Goal: Task Accomplishment & Management: Manage account settings

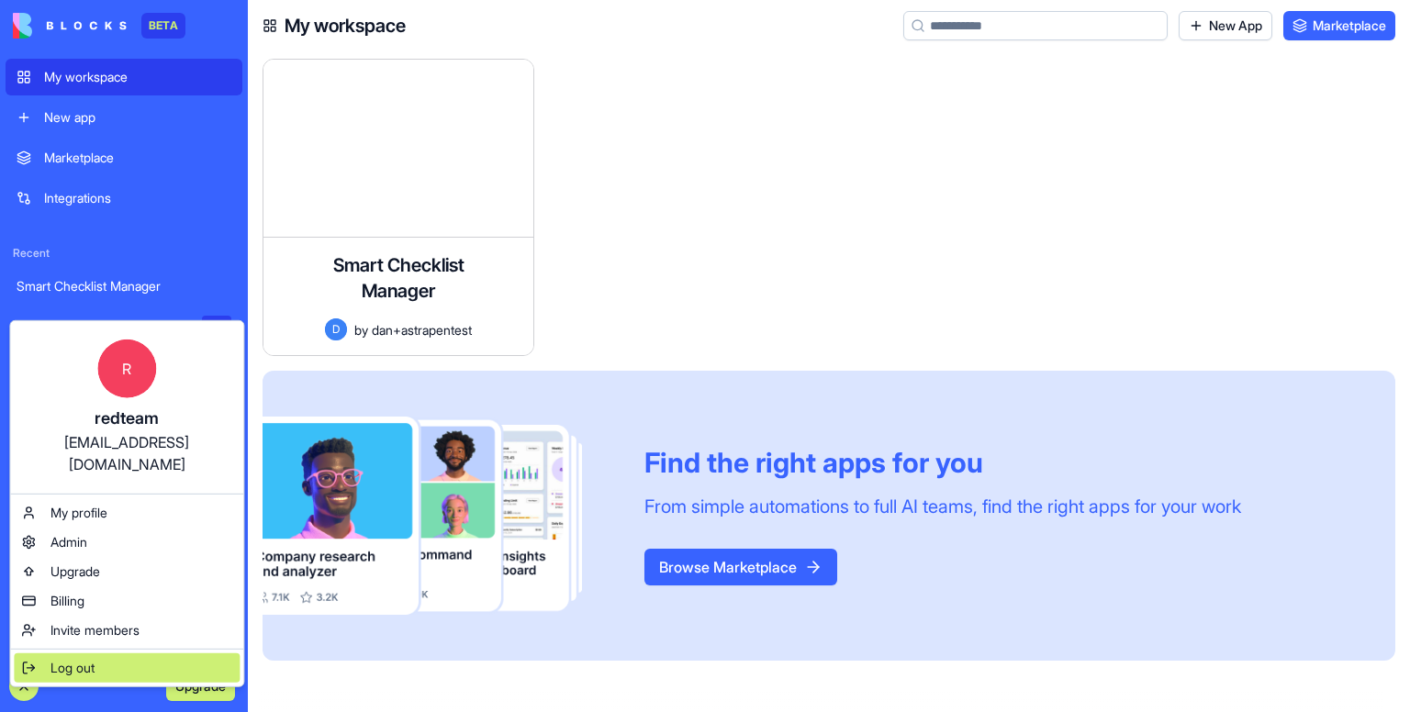
click at [68, 659] on span "Log out" at bounding box center [72, 668] width 44 height 18
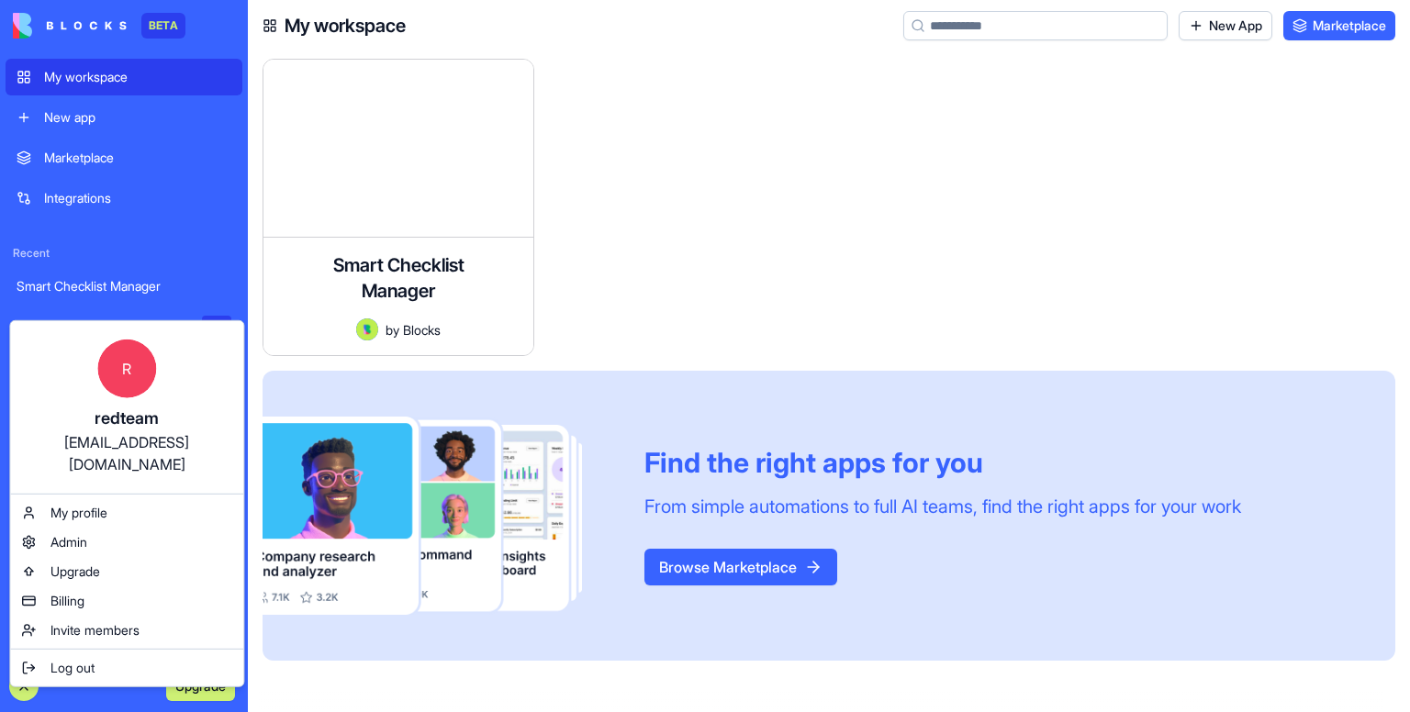
click at [1017, 61] on html "BETA My workspace New app Marketplace Integrations Recent Smart Checklist Manag…" at bounding box center [705, 356] width 1410 height 712
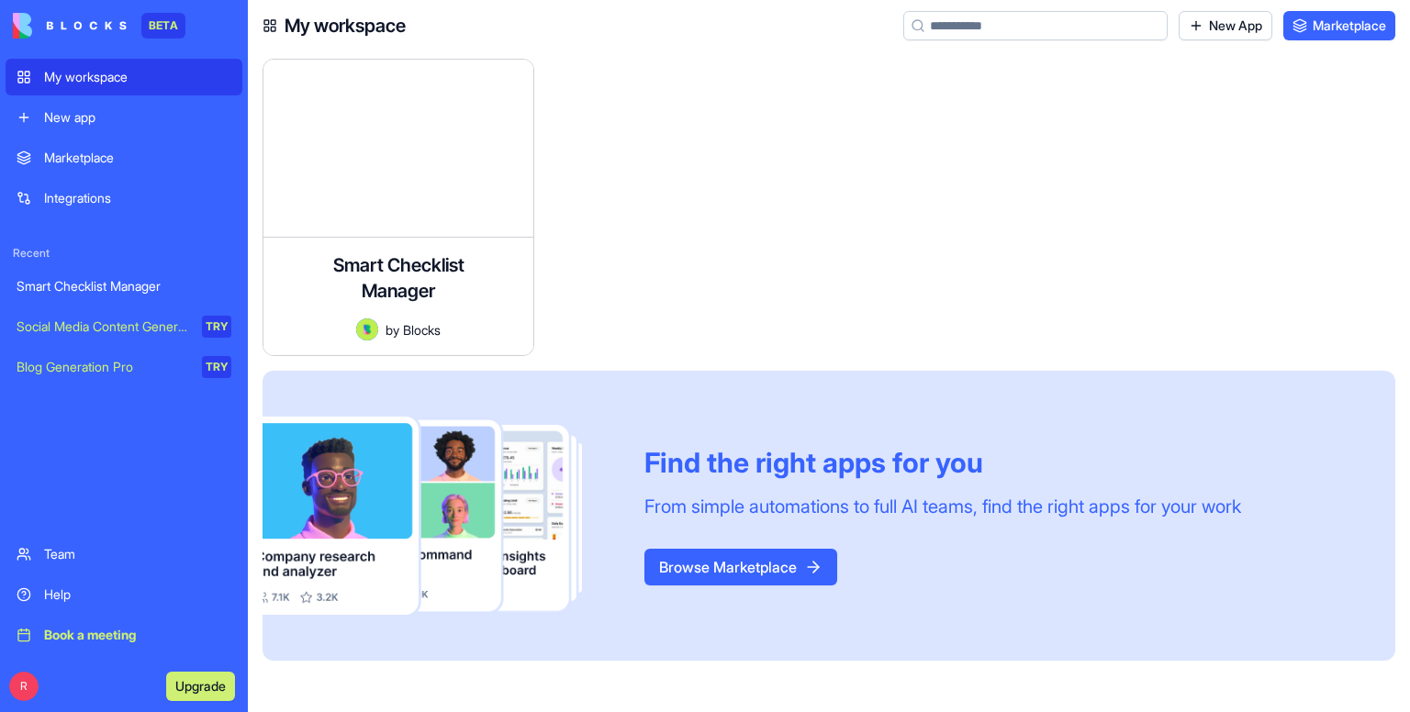
click at [48, 563] on div "Team" at bounding box center [137, 554] width 187 height 18
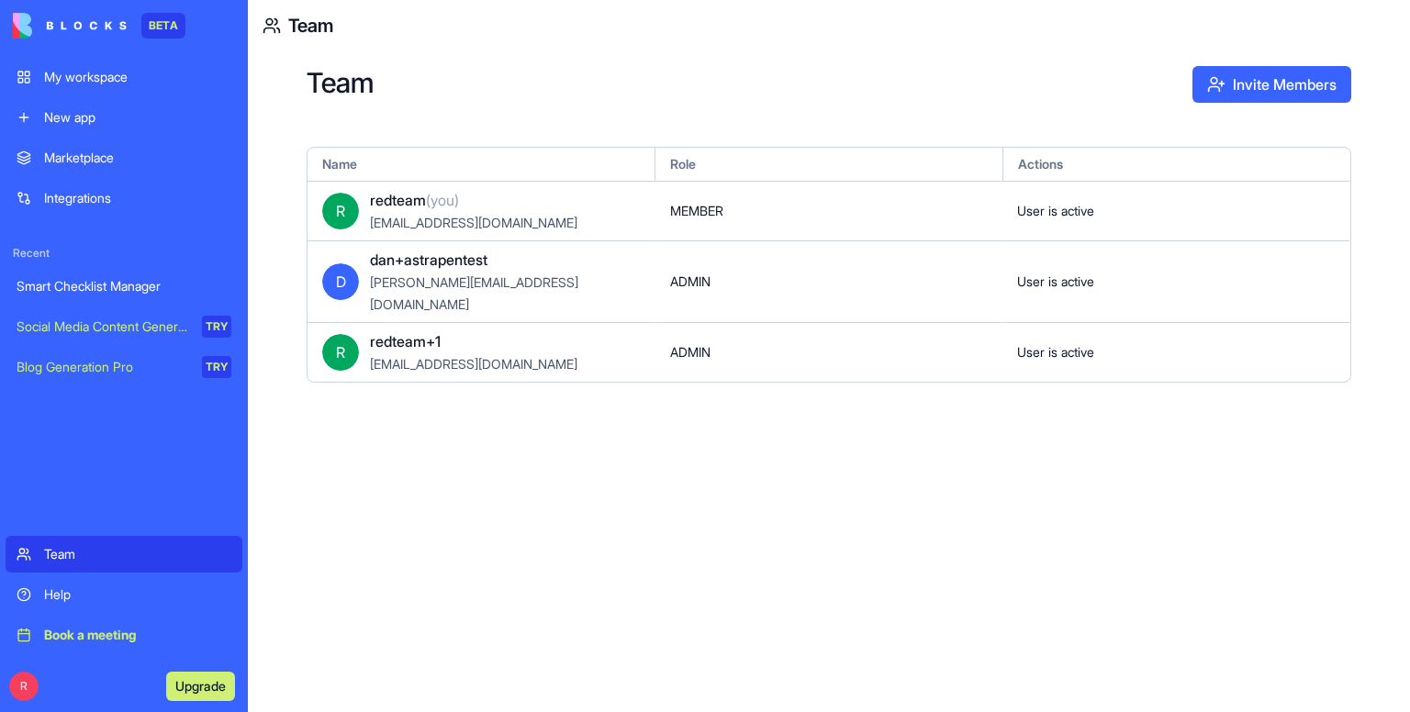
click at [565, 544] on div "Team Invite Members Name Role Actions R redteam (you) [EMAIL_ADDRESS][DOMAIN_NA…" at bounding box center [829, 381] width 1162 height 661
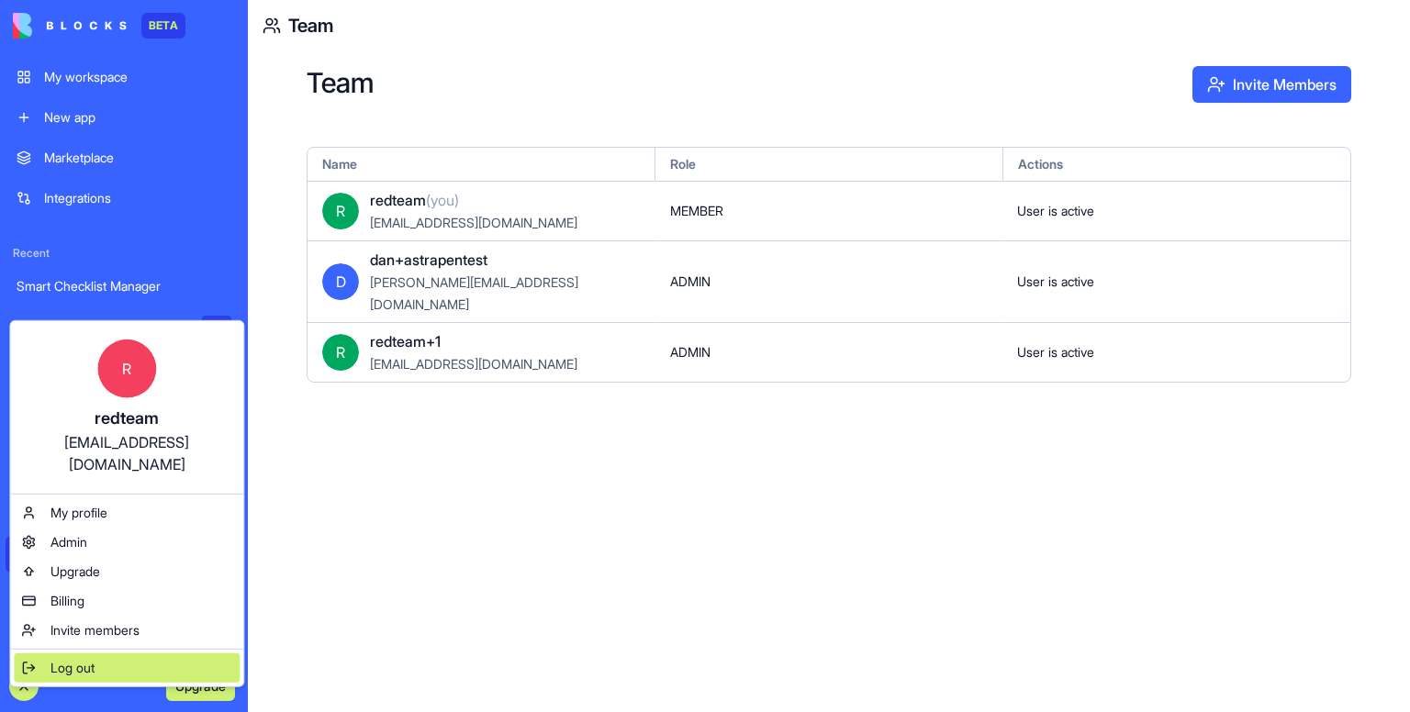
click at [90, 659] on span "Log out" at bounding box center [72, 668] width 44 height 18
